Goal: Task Accomplishment & Management: Manage account settings

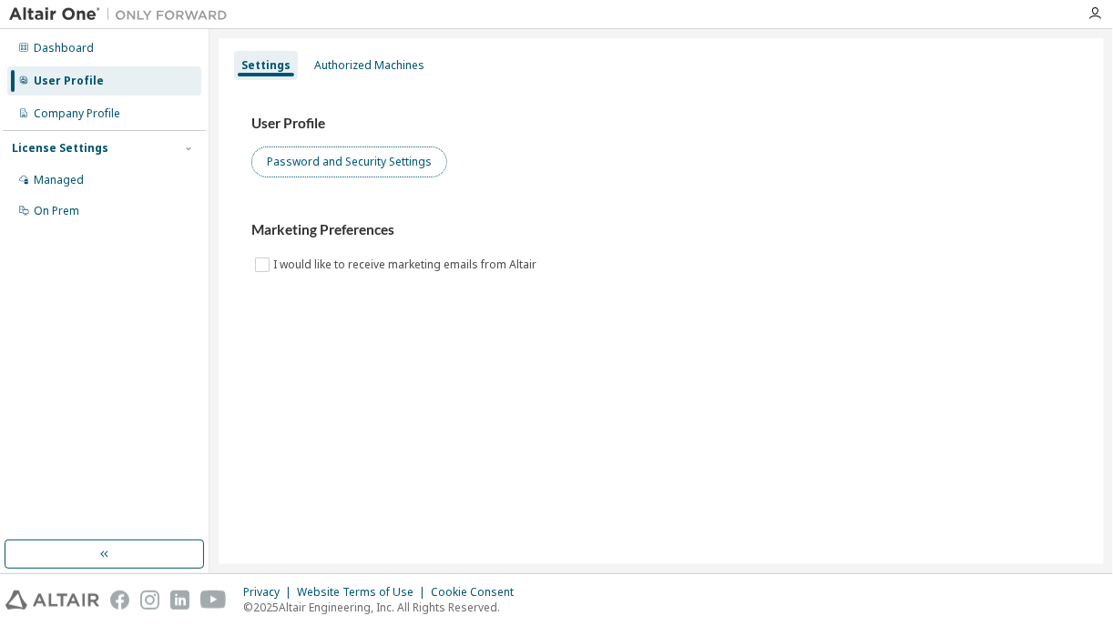
click at [313, 153] on button "Password and Security Settings" at bounding box center [349, 162] width 196 height 31
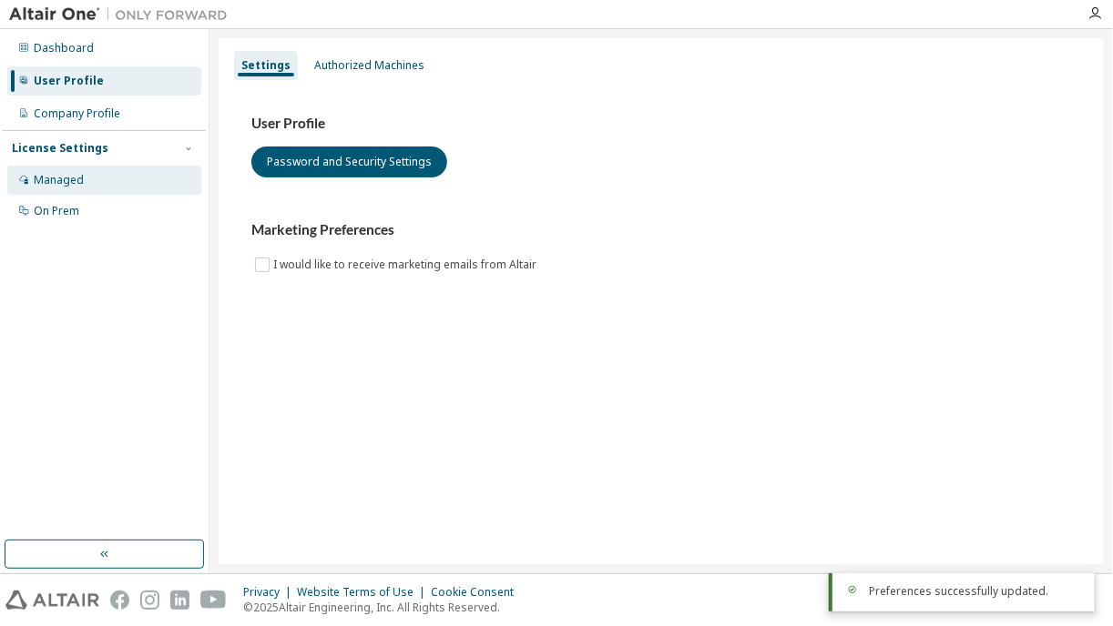
click at [84, 175] on div "Managed" at bounding box center [104, 180] width 194 height 29
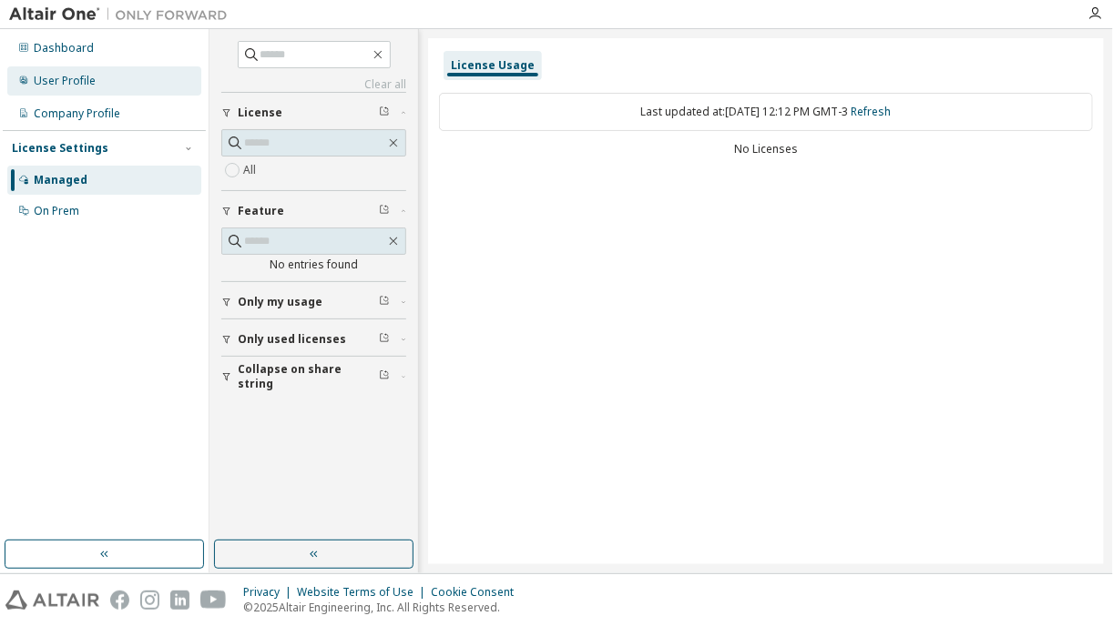
click at [78, 80] on div "User Profile" at bounding box center [65, 81] width 62 height 15
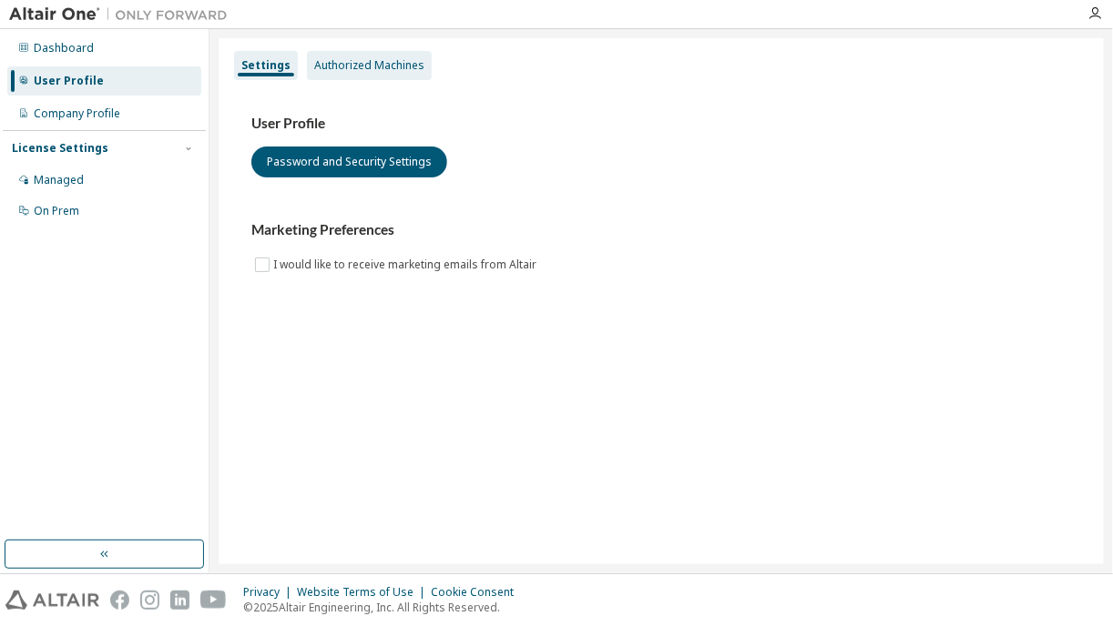
click at [407, 66] on div "Authorized Machines" at bounding box center [369, 65] width 110 height 15
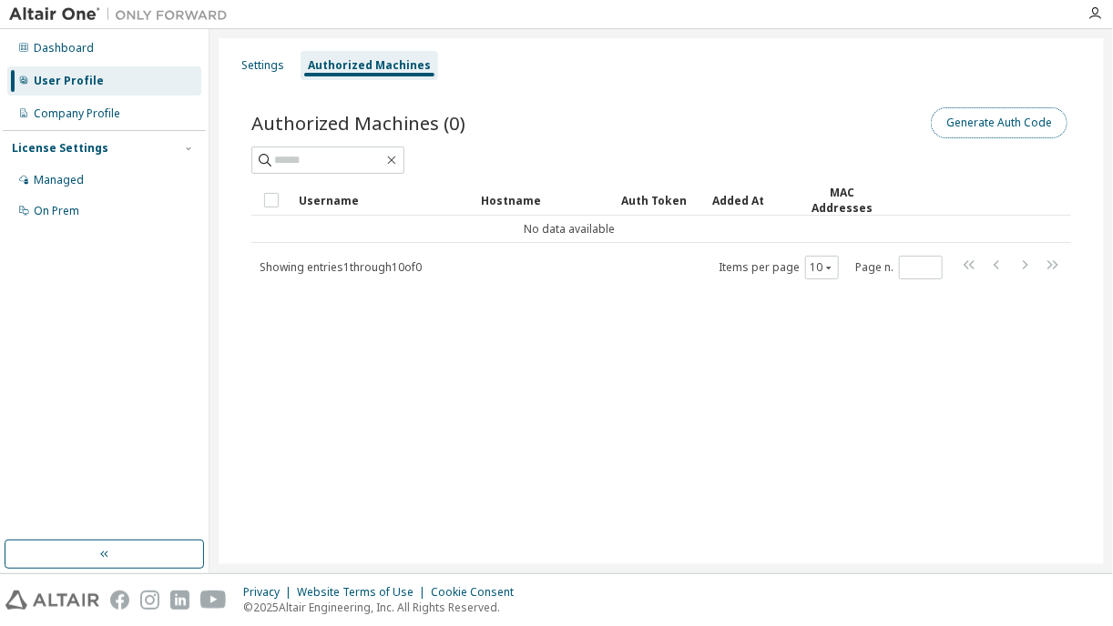
click at [993, 112] on button "Generate Auth Code" at bounding box center [998, 122] width 137 height 31
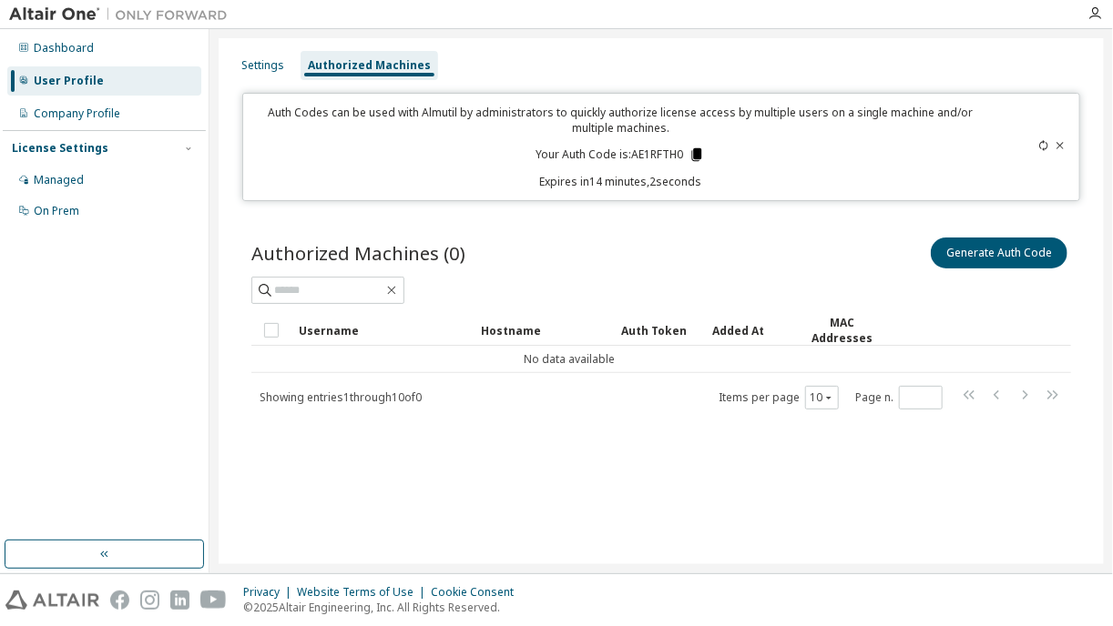
click at [696, 152] on icon at bounding box center [697, 154] width 10 height 13
click at [276, 60] on div "Settings" at bounding box center [262, 65] width 43 height 15
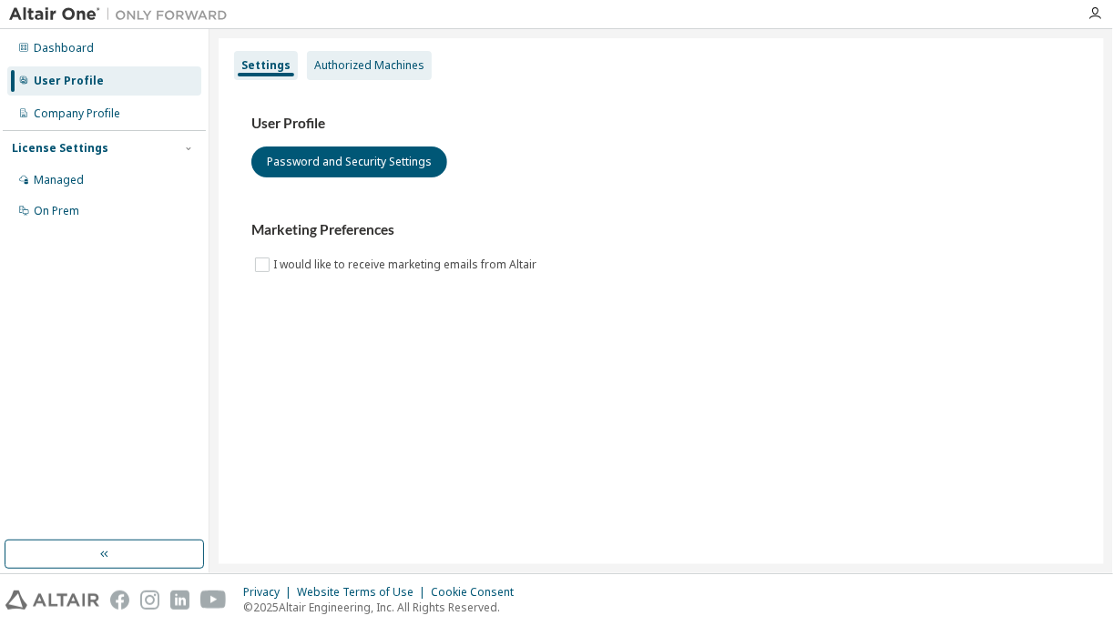
click at [360, 61] on div "Authorized Machines" at bounding box center [369, 65] width 110 height 15
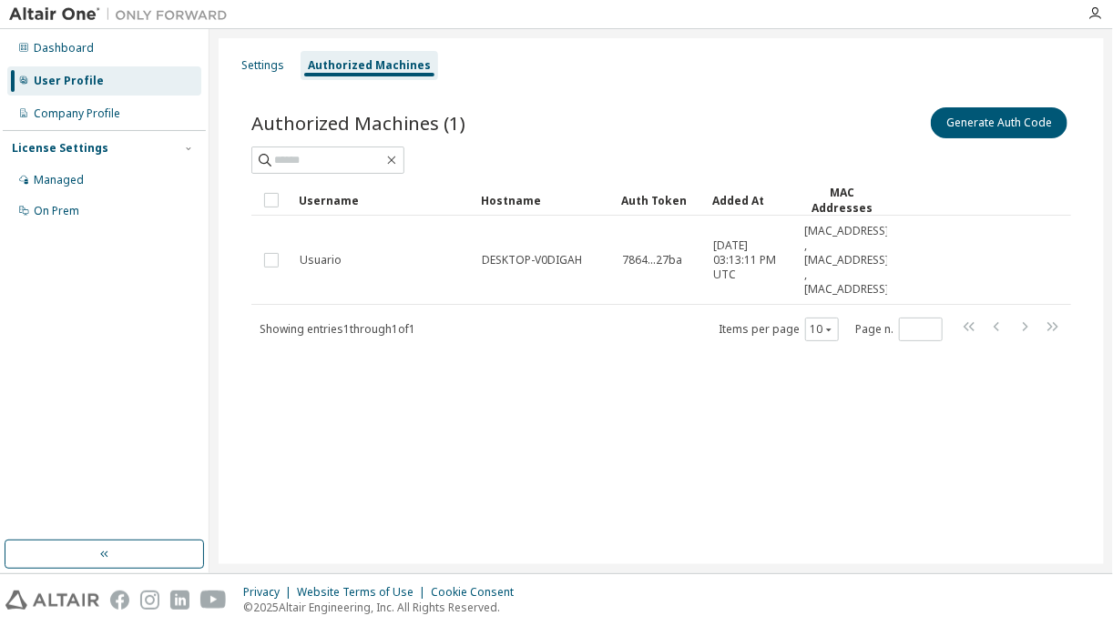
click at [645, 412] on div "Settings Authorized Machines Authorized Machines (1) Generate Auth Code Clear L…" at bounding box center [660, 301] width 885 height 526
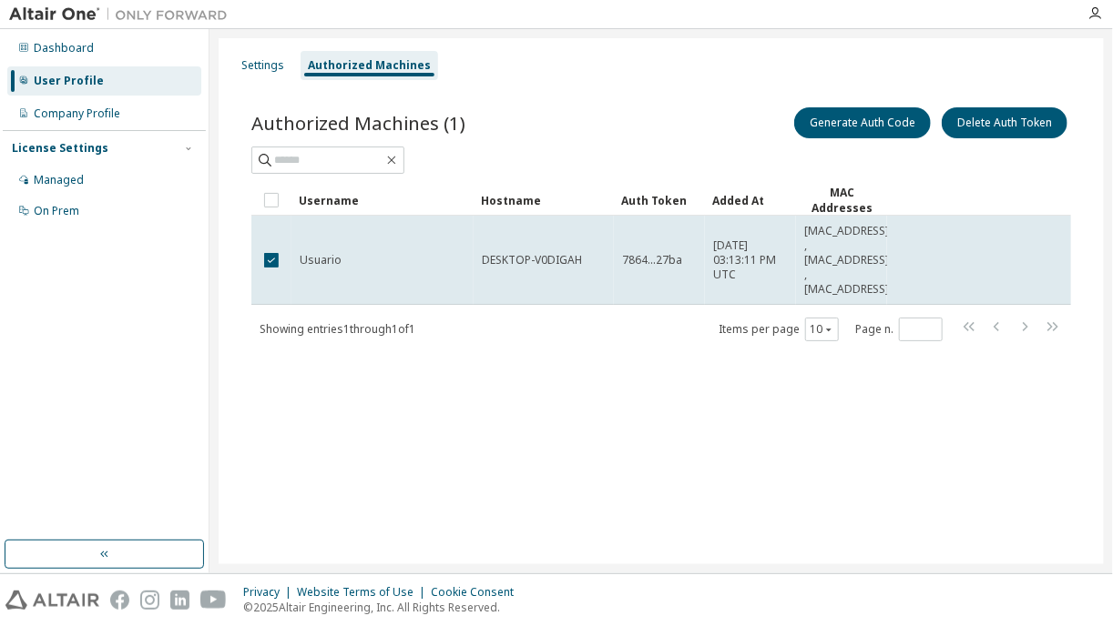
click at [691, 371] on div "Authorized Machines (1) Generate Auth Code Delete Auth Token Clear Load Save Sa…" at bounding box center [660, 236] width 863 height 308
click at [670, 401] on div "Settings Authorized Machines Authorized Machines (1) Generate Auth Code Delete …" at bounding box center [660, 301] width 885 height 526
click at [70, 114] on div "Company Profile" at bounding box center [77, 114] width 86 height 15
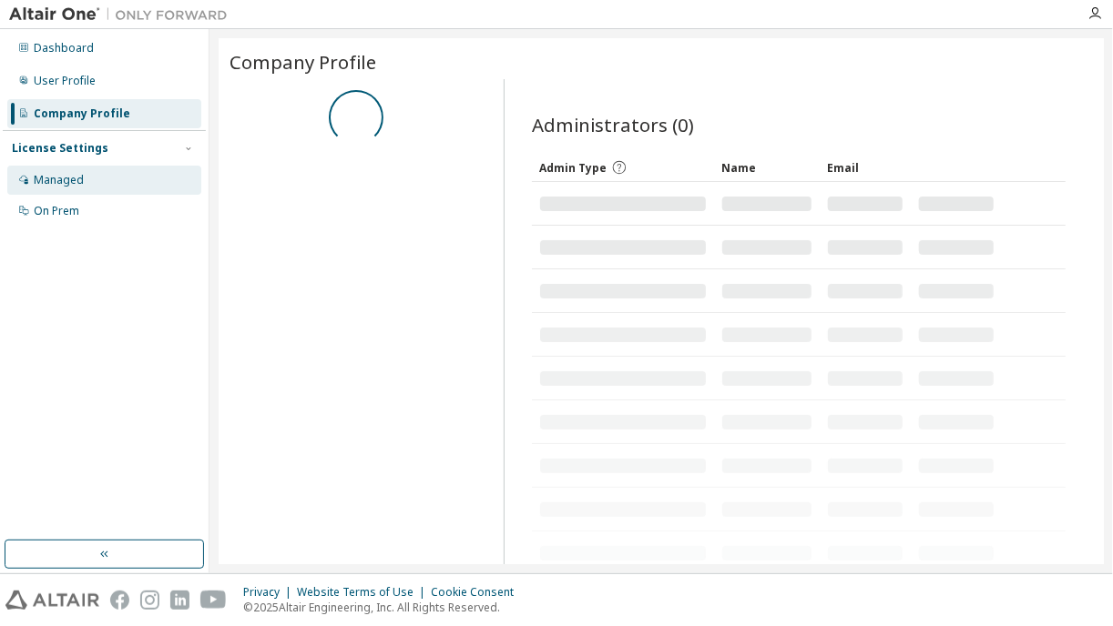
click at [55, 185] on div "Managed" at bounding box center [59, 180] width 50 height 15
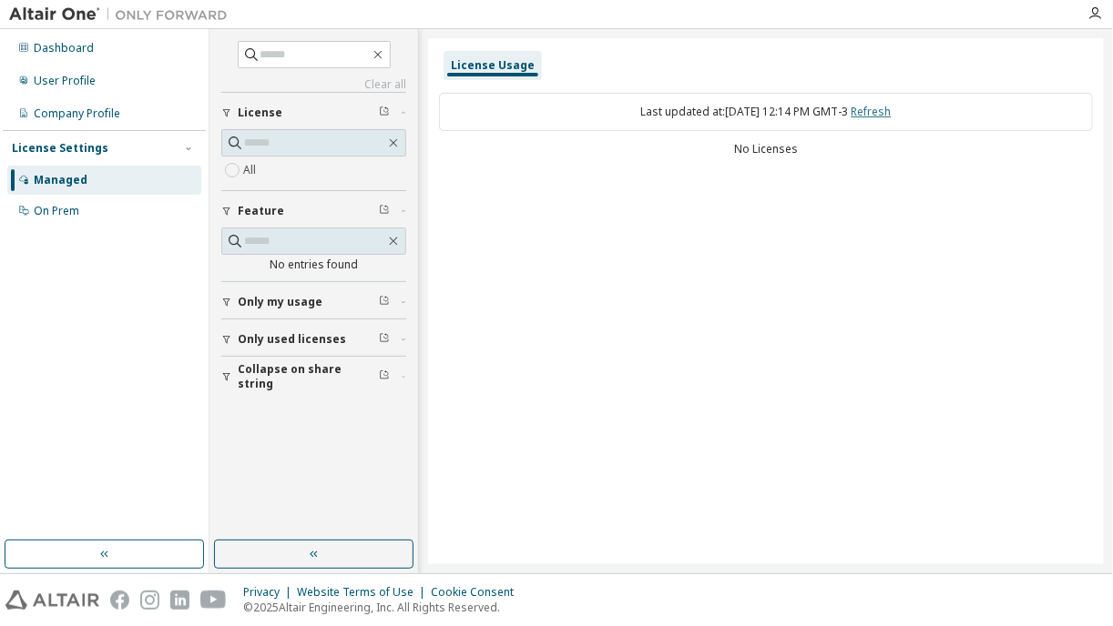
click at [884, 111] on link "Refresh" at bounding box center [871, 111] width 40 height 15
click at [259, 298] on span "Only my usage" at bounding box center [280, 302] width 85 height 15
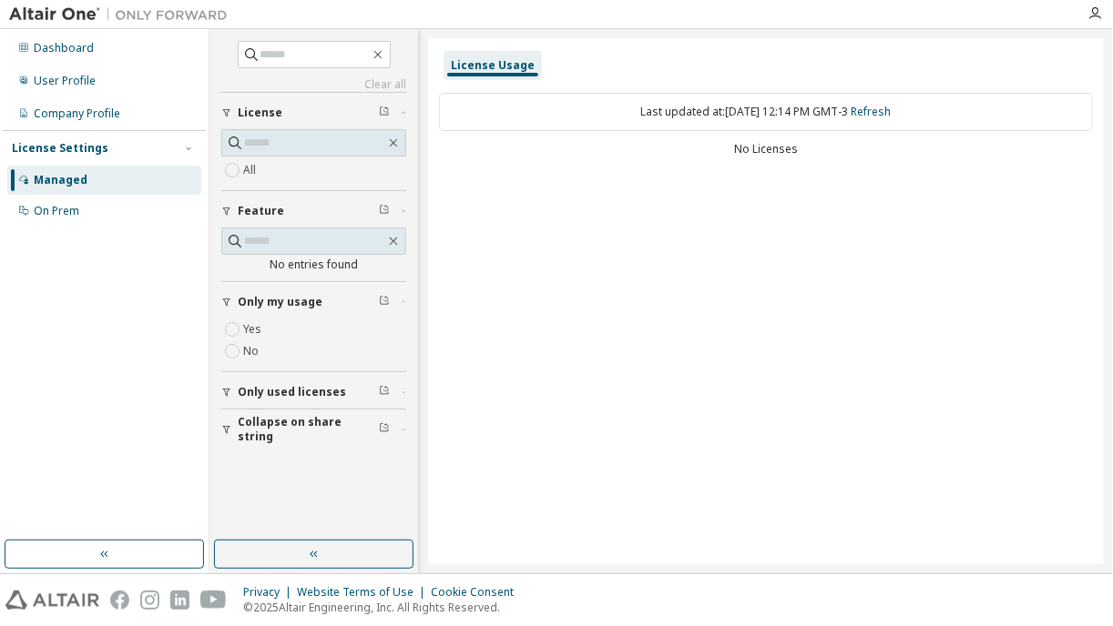
click at [269, 391] on span "Only used licenses" at bounding box center [292, 392] width 108 height 15
click at [277, 475] on span "Collapse on share string" at bounding box center [308, 482] width 141 height 29
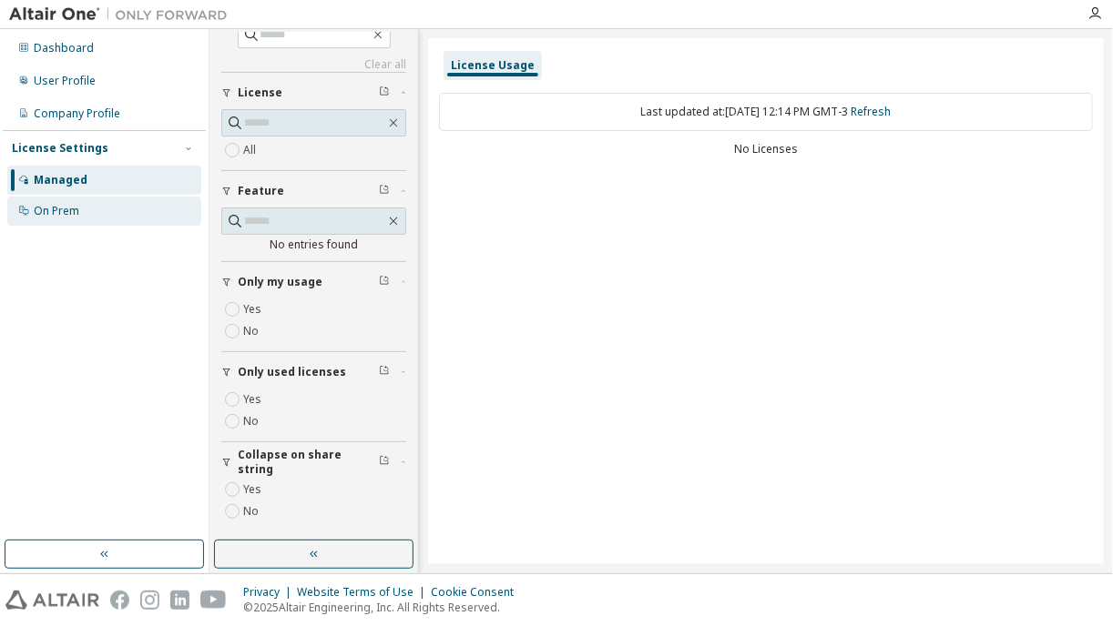
click at [82, 203] on div "On Prem" at bounding box center [104, 211] width 194 height 29
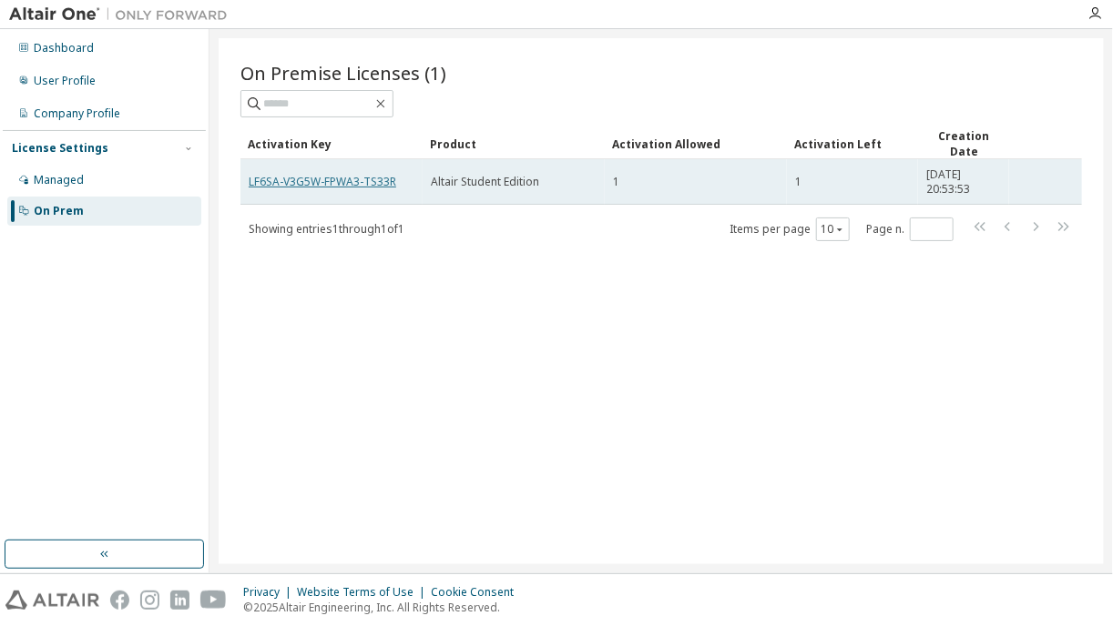
click at [346, 185] on link "LF6SA-V3G5W-FPWA3-TS33R" at bounding box center [322, 181] width 147 height 15
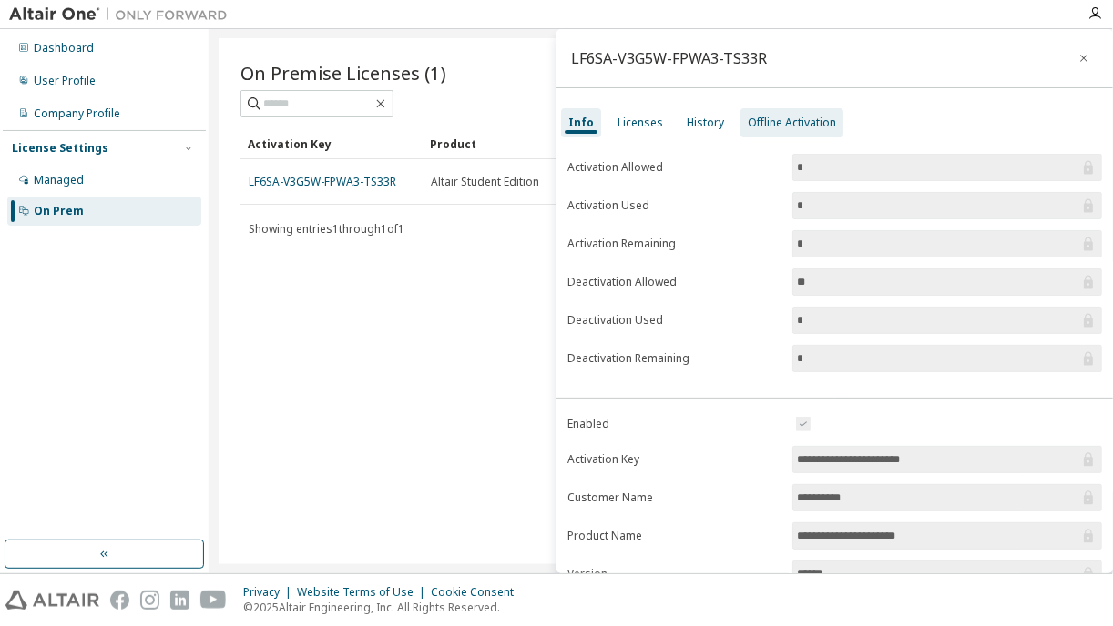
click at [772, 126] on div "Offline Activation" at bounding box center [791, 123] width 88 height 15
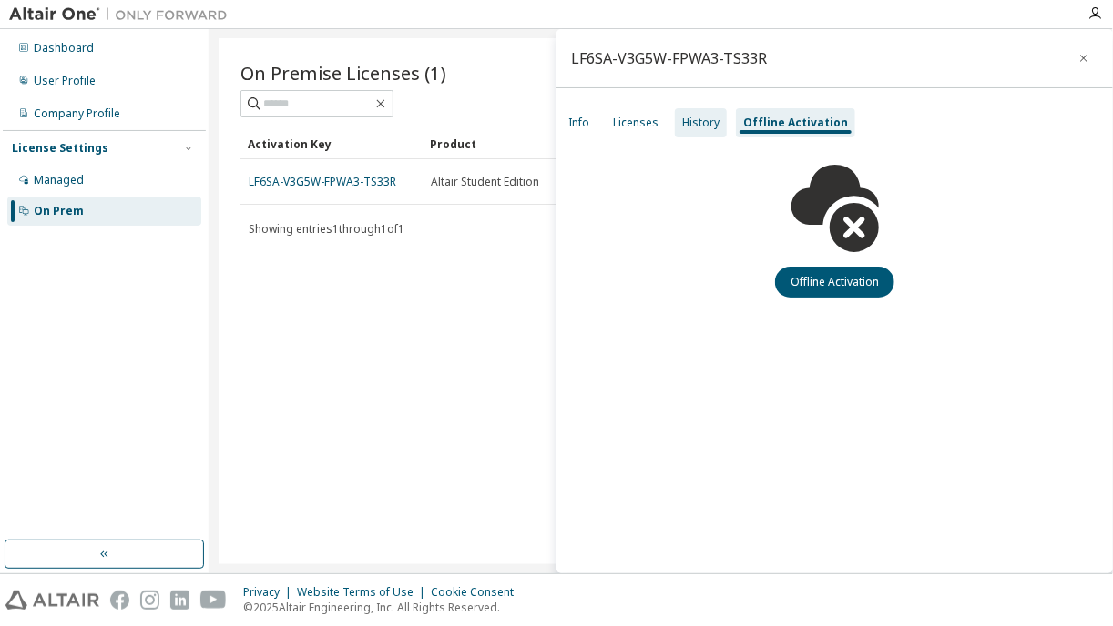
click at [691, 124] on div "History" at bounding box center [700, 123] width 37 height 15
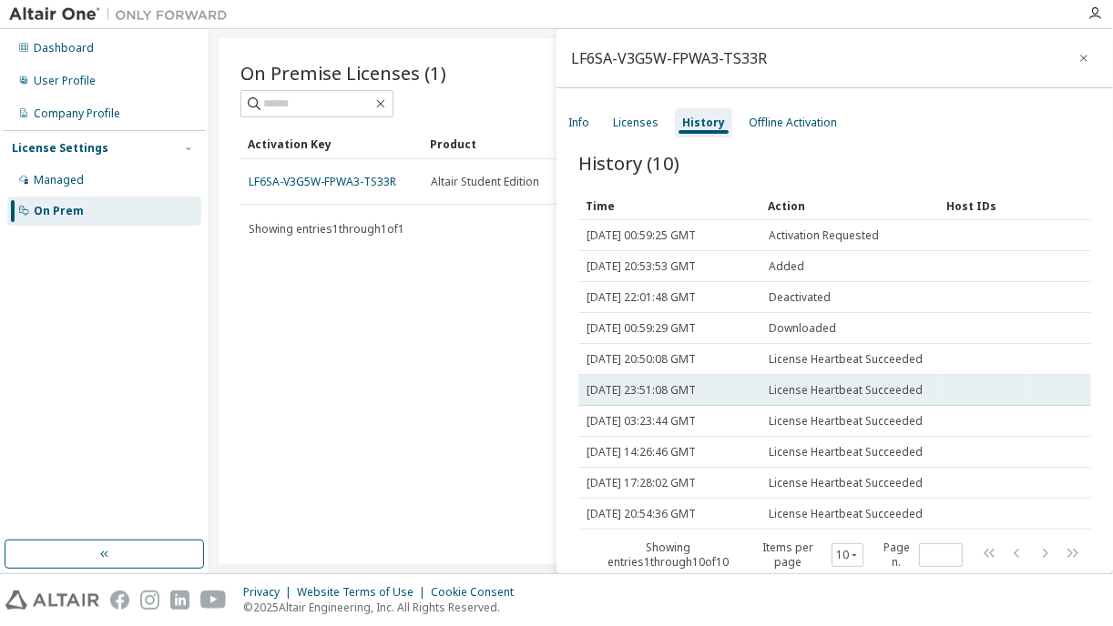
scroll to position [25, 0]
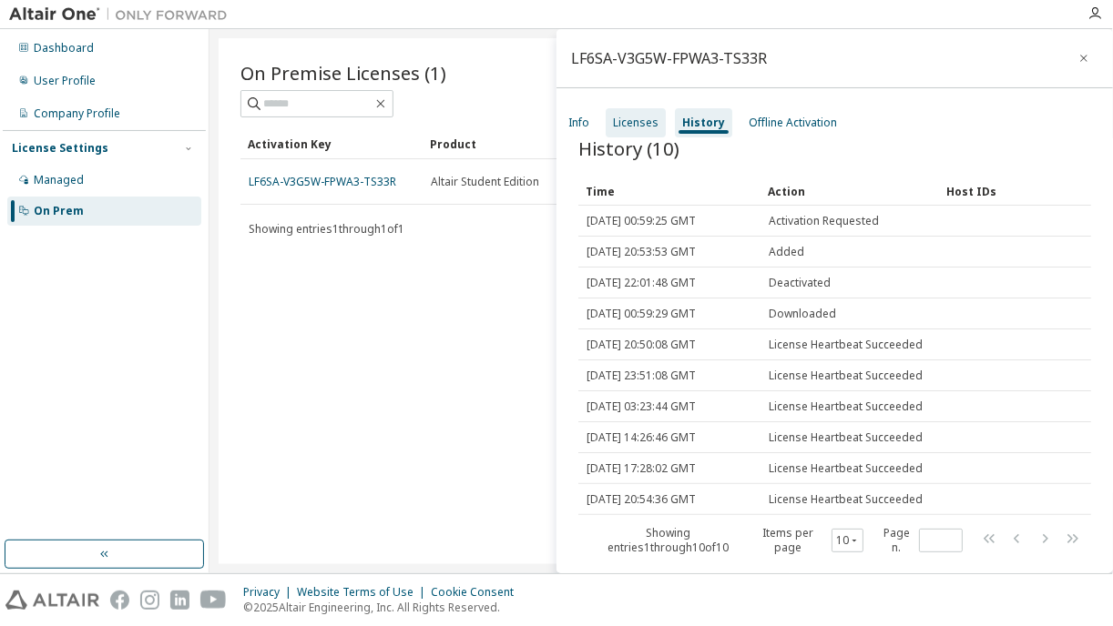
click at [646, 126] on div "Licenses" at bounding box center [636, 123] width 46 height 15
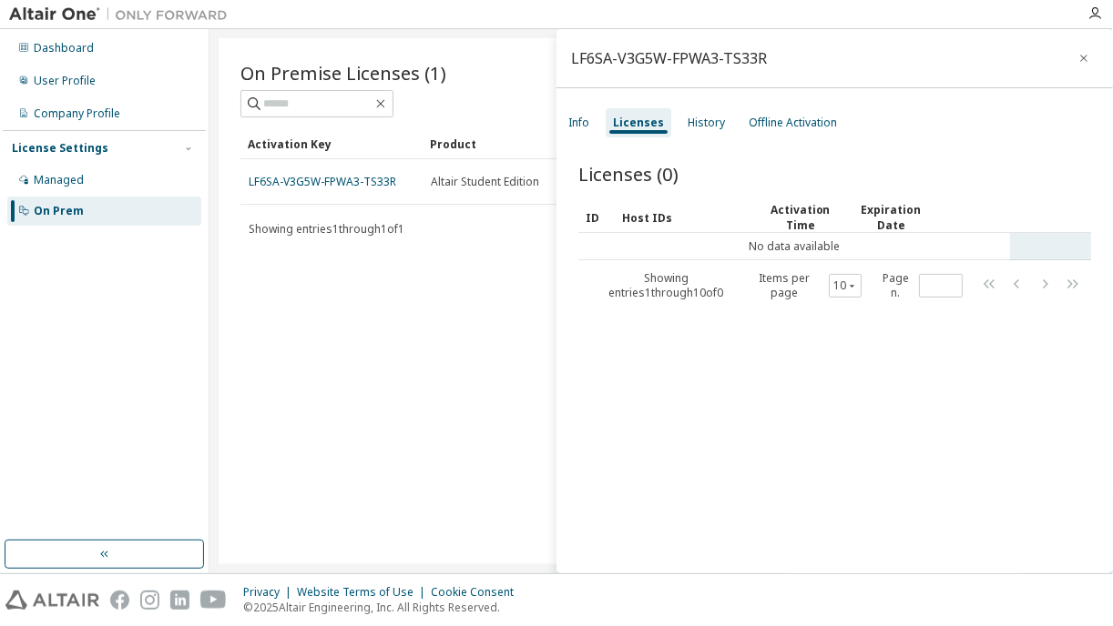
click at [792, 245] on td "No data available" at bounding box center [794, 246] width 432 height 27
click at [673, 236] on td "No data available" at bounding box center [794, 246] width 432 height 27
click at [579, 133] on div "Info" at bounding box center [579, 122] width 36 height 29
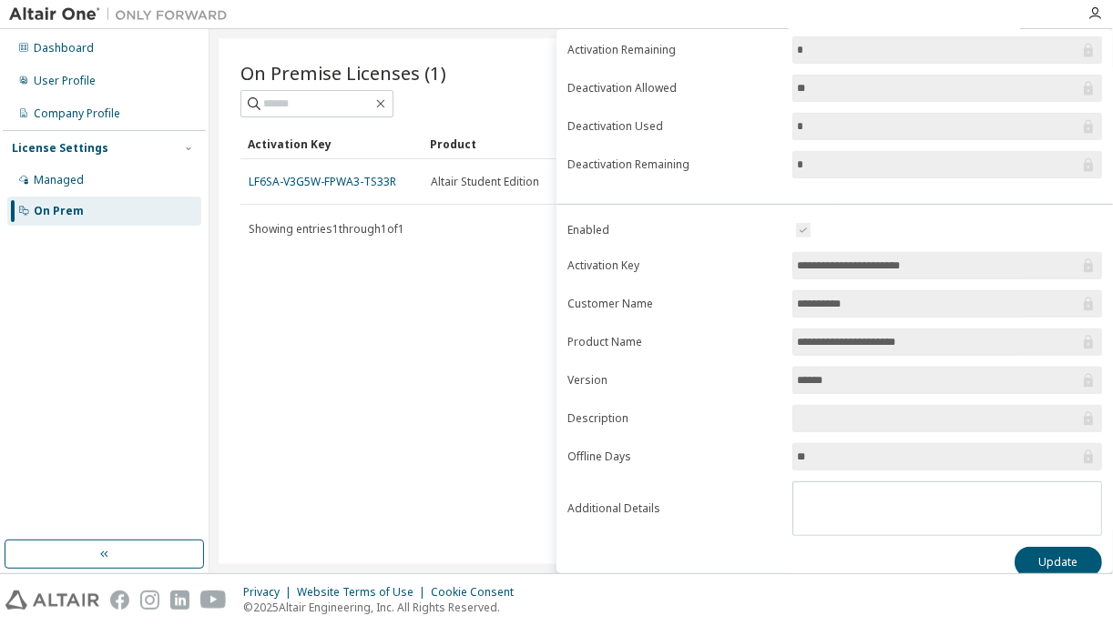
scroll to position [208, 0]
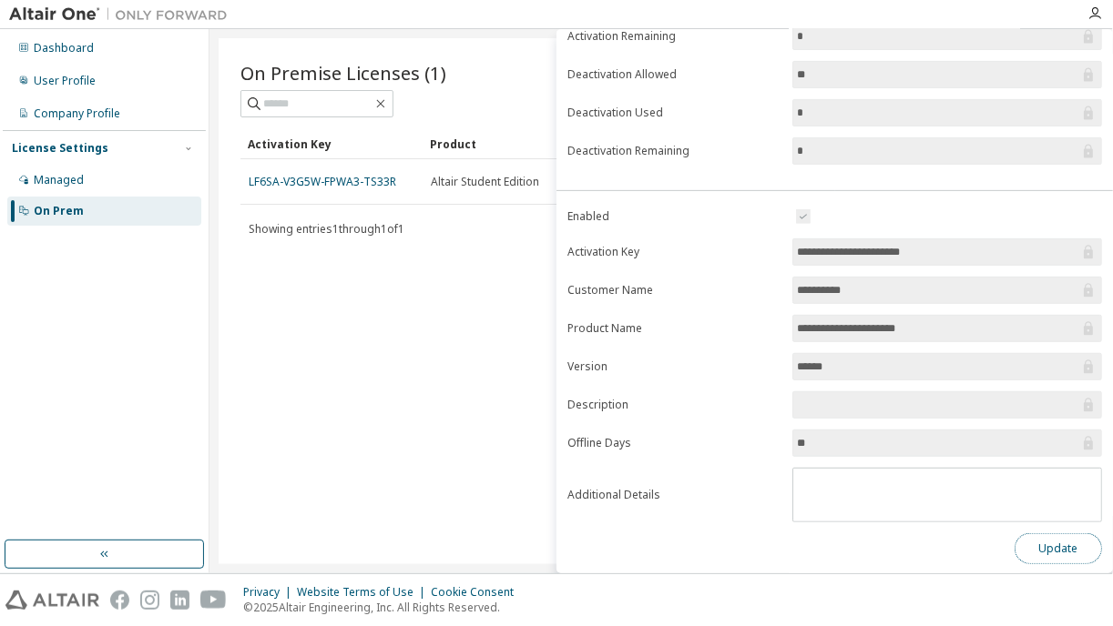
click at [1075, 551] on button "Update" at bounding box center [1057, 549] width 87 height 31
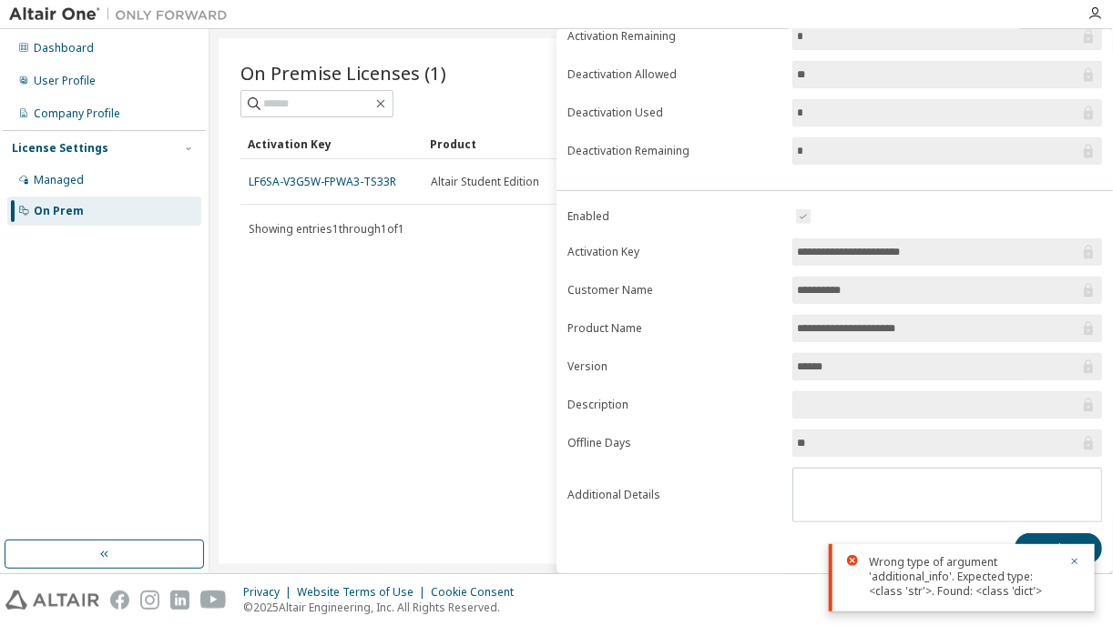
scroll to position [0, 0]
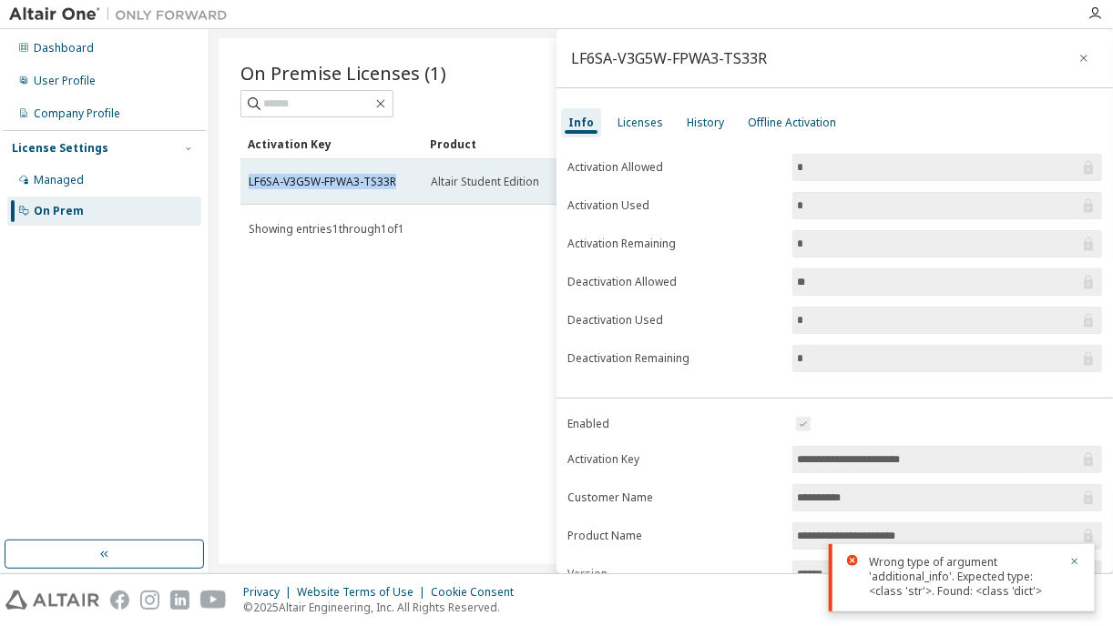
drag, startPoint x: 399, startPoint y: 181, endPoint x: 247, endPoint y: 196, distance: 152.7
click at [247, 196] on td "LF6SA-V3G5W-FPWA3-TS33R" at bounding box center [331, 182] width 182 height 46
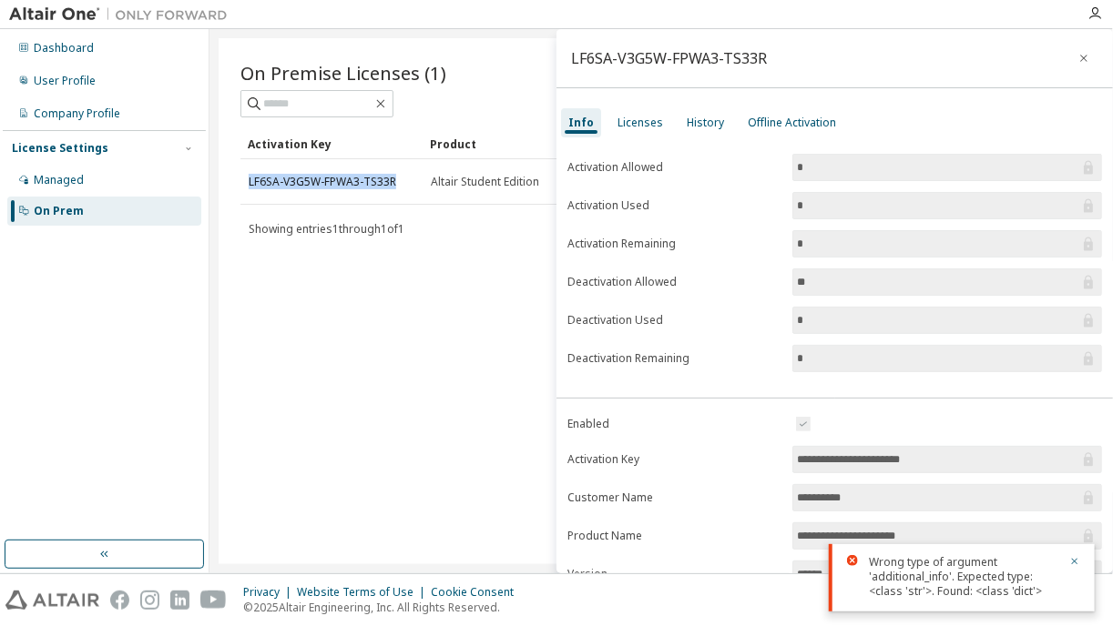
copy link "LF6SA-V3G5W-FPWA3-TS33R"
click at [109, 381] on div "Dashboard User Profile Company Profile License Settings Managed On Prem" at bounding box center [104, 285] width 203 height 506
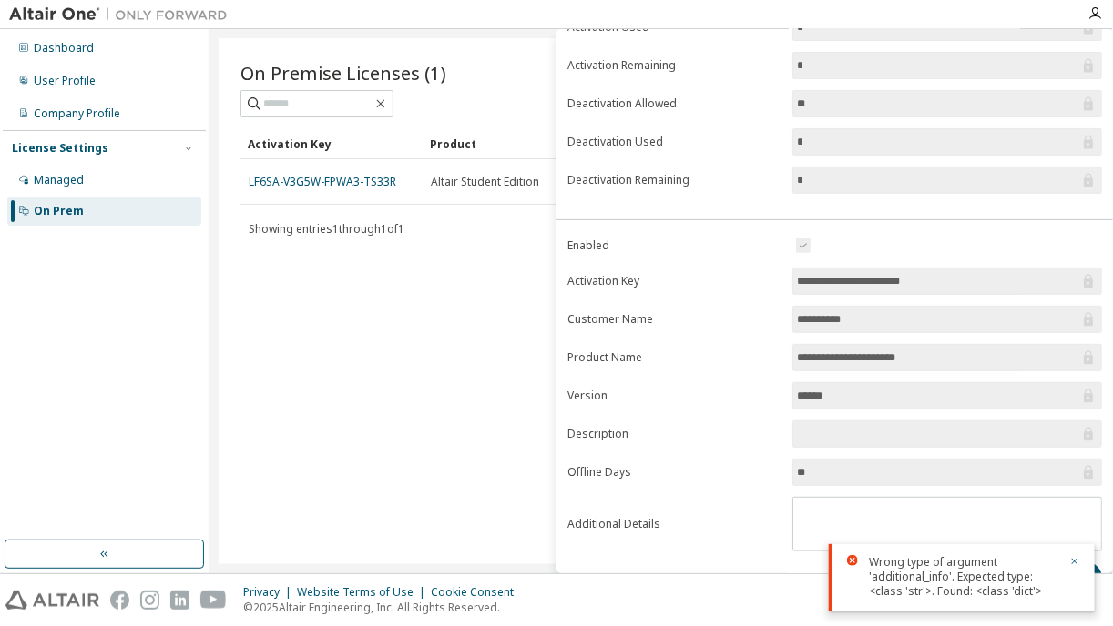
scroll to position [182, 0]
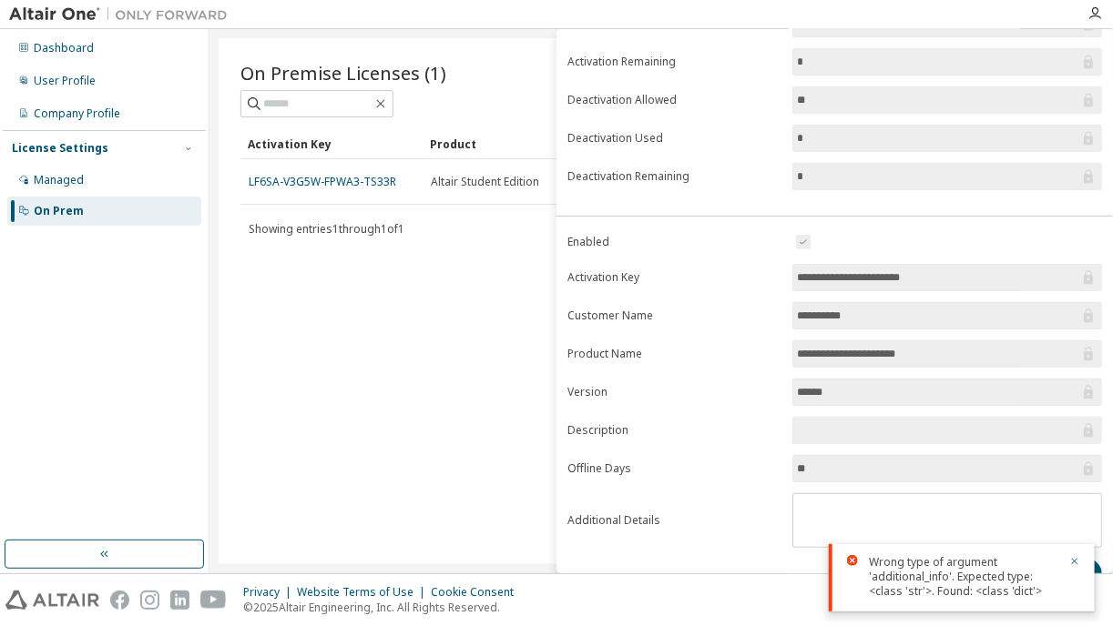
click at [1083, 393] on icon at bounding box center [1087, 393] width 9 height 14
click at [1074, 561] on icon "button" at bounding box center [1075, 562] width 6 height 6
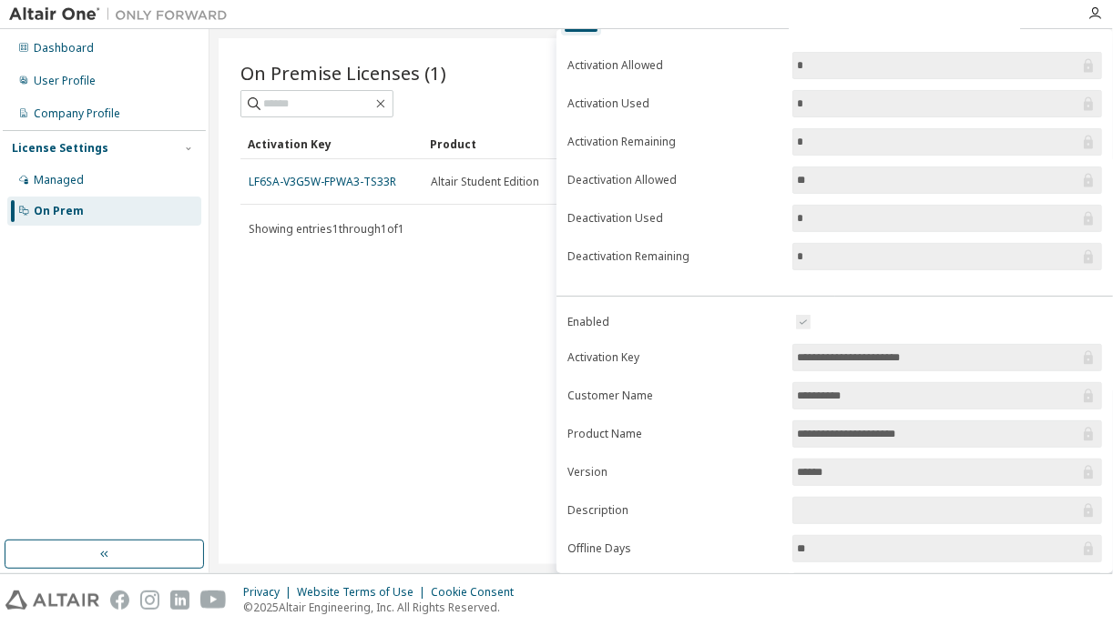
scroll to position [0, 0]
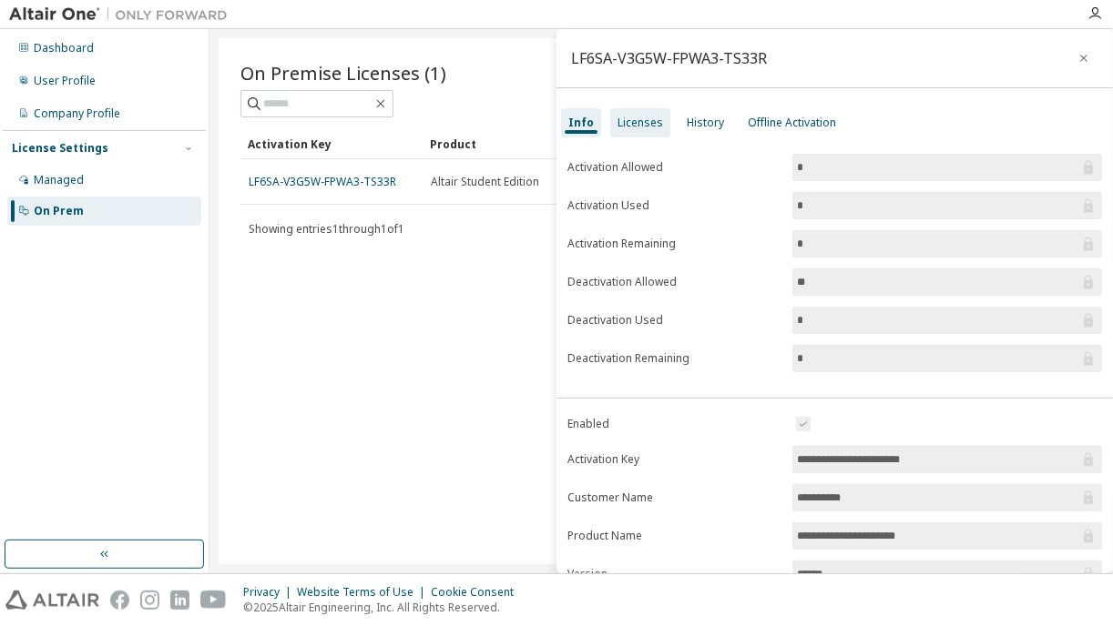
click at [639, 130] on div "Licenses" at bounding box center [640, 122] width 60 height 29
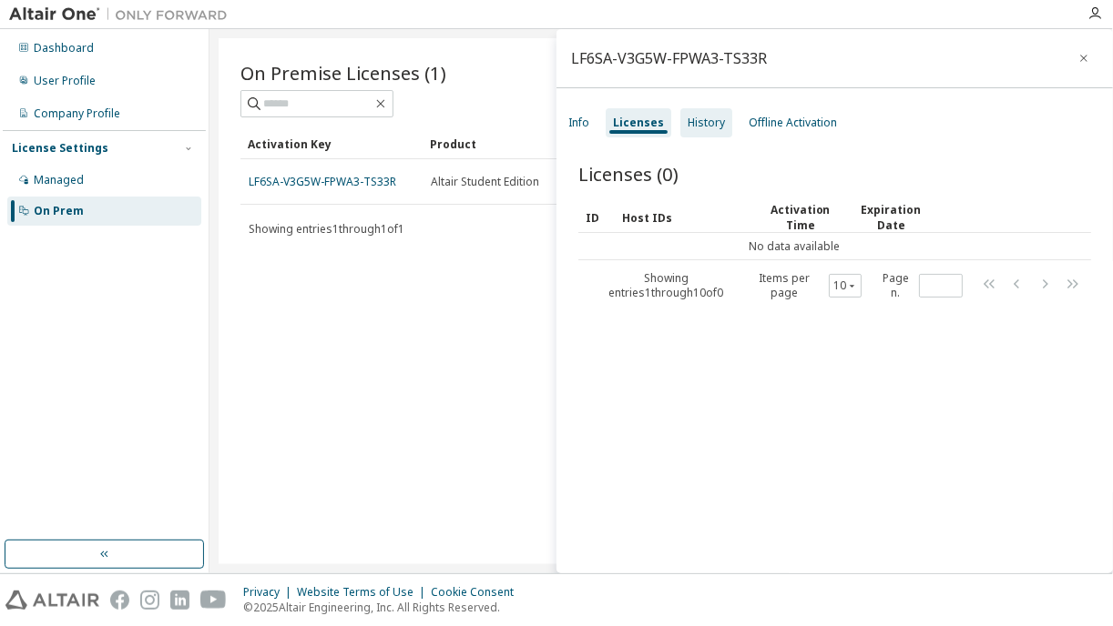
click at [706, 127] on div "History" at bounding box center [705, 123] width 37 height 15
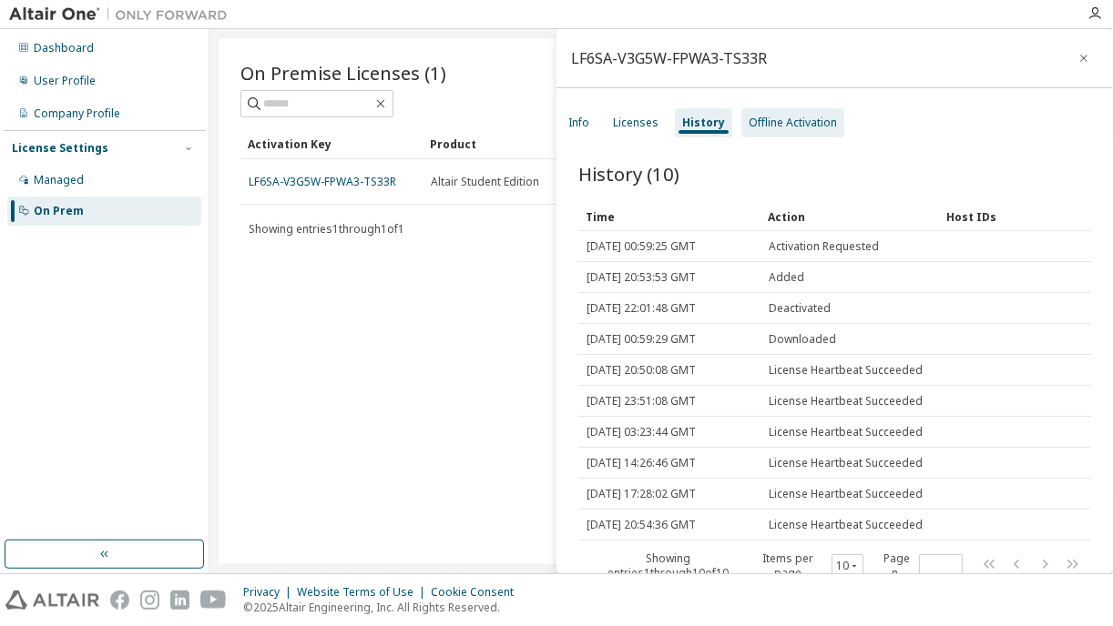
click at [790, 124] on div "Offline Activation" at bounding box center [792, 123] width 88 height 15
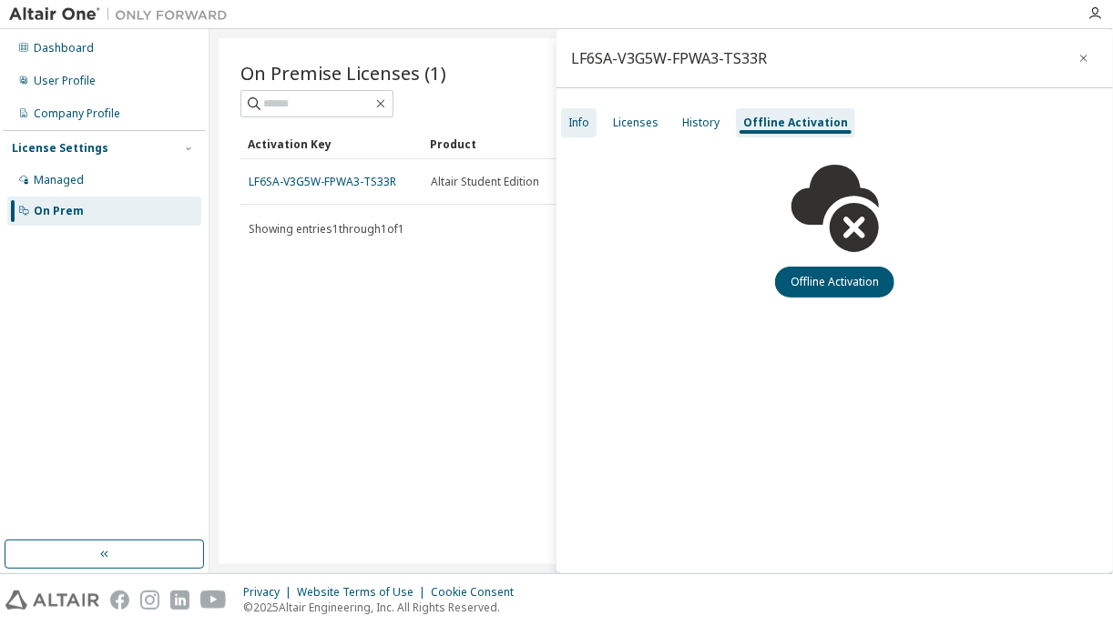
click at [570, 122] on div "Info" at bounding box center [578, 123] width 21 height 15
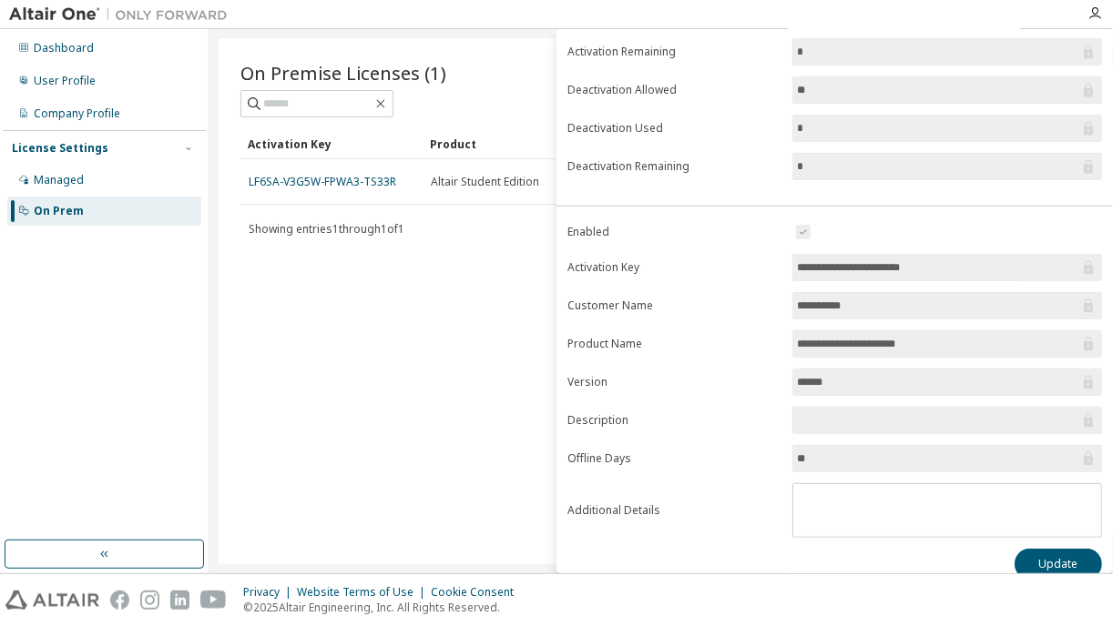
scroll to position [208, 0]
